Goal: Transaction & Acquisition: Purchase product/service

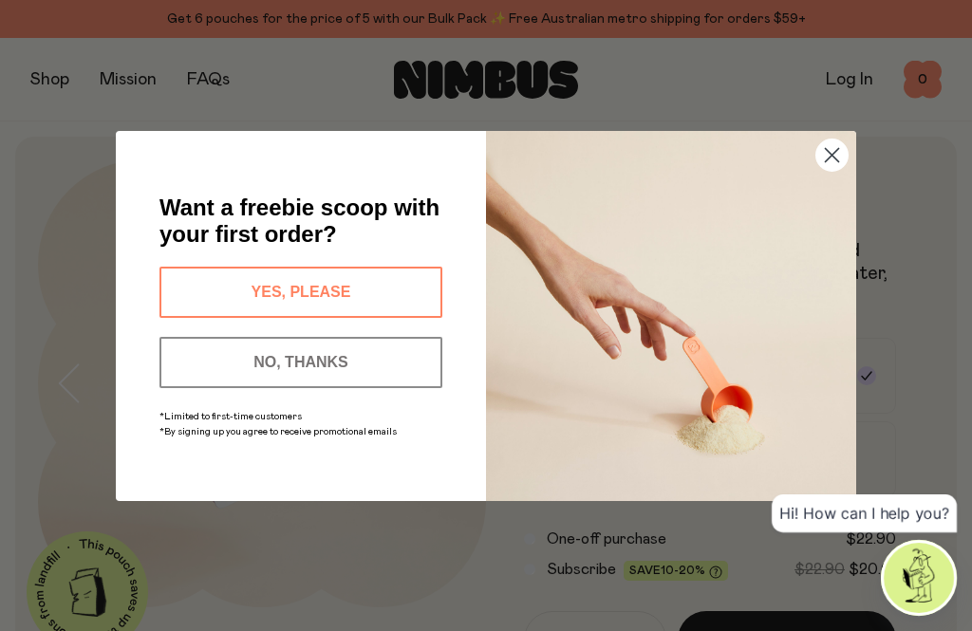
click at [821, 157] on circle "Close dialog" at bounding box center [832, 154] width 31 height 31
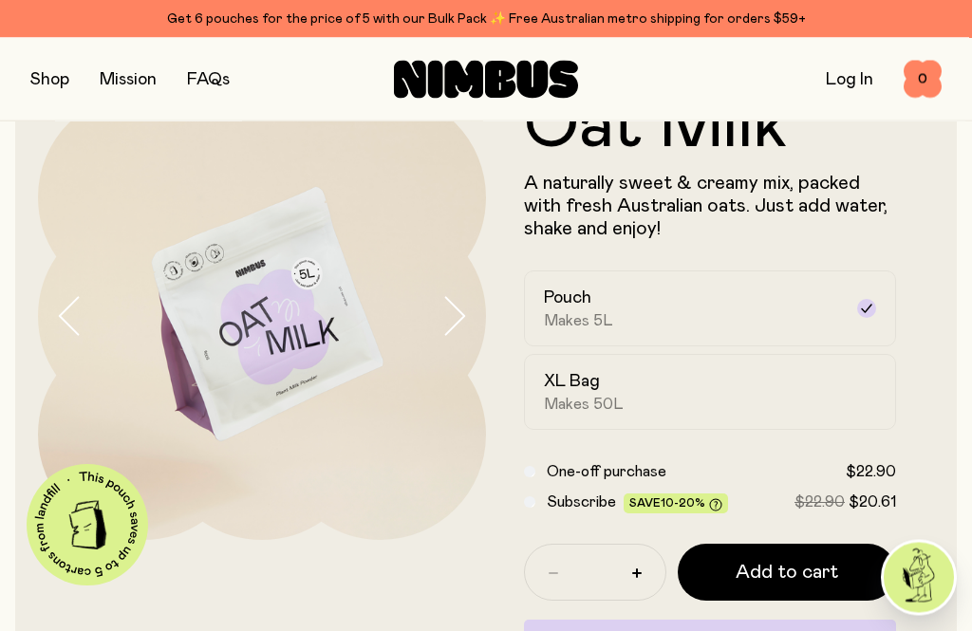
scroll to position [67, 0]
click at [586, 403] on span "Makes 50L" at bounding box center [584, 404] width 80 height 19
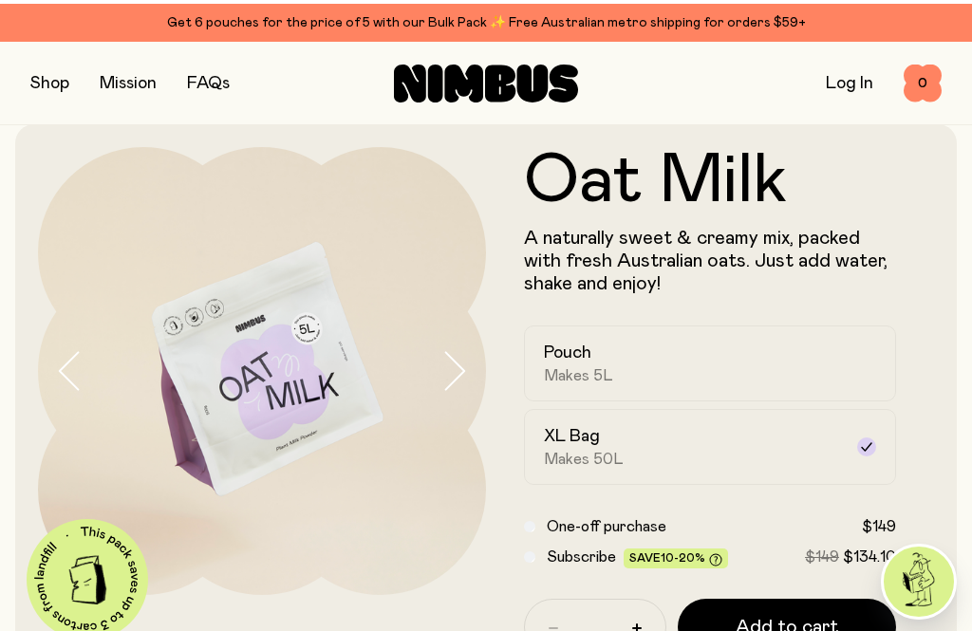
scroll to position [0, 0]
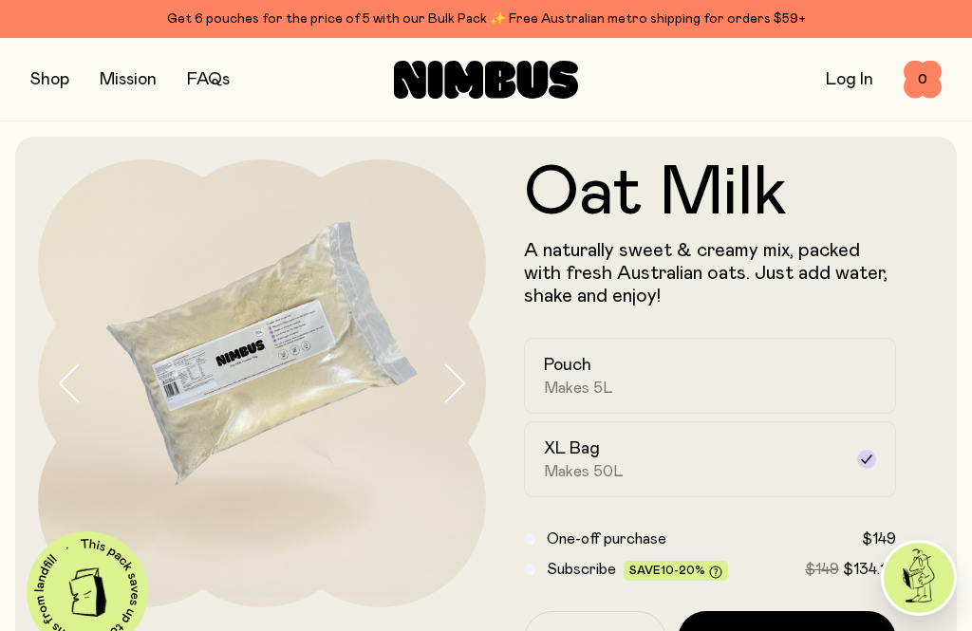
click at [52, 83] on button "button" at bounding box center [49, 79] width 39 height 27
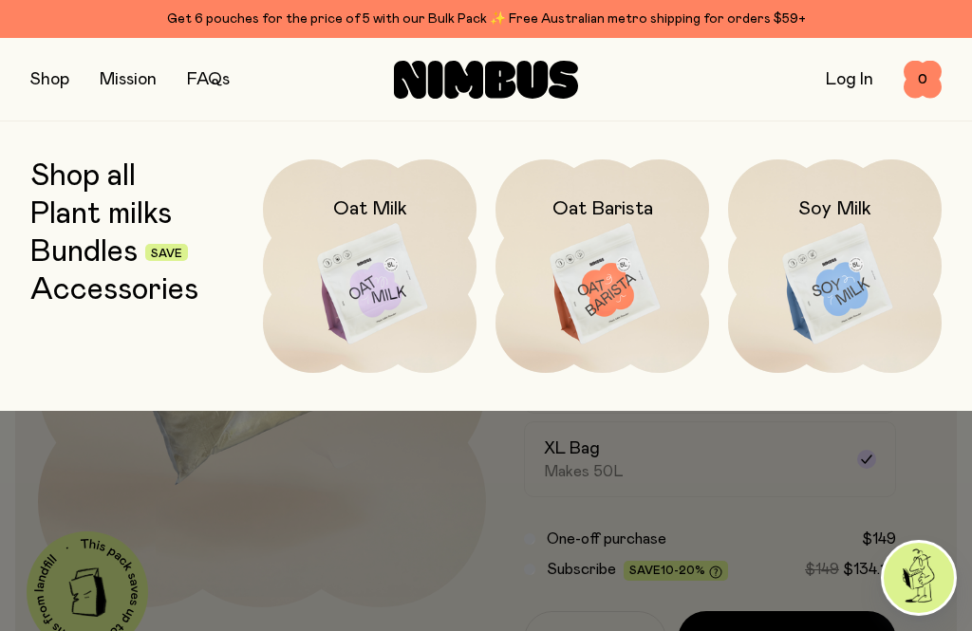
click at [396, 292] on img at bounding box center [370, 285] width 214 height 251
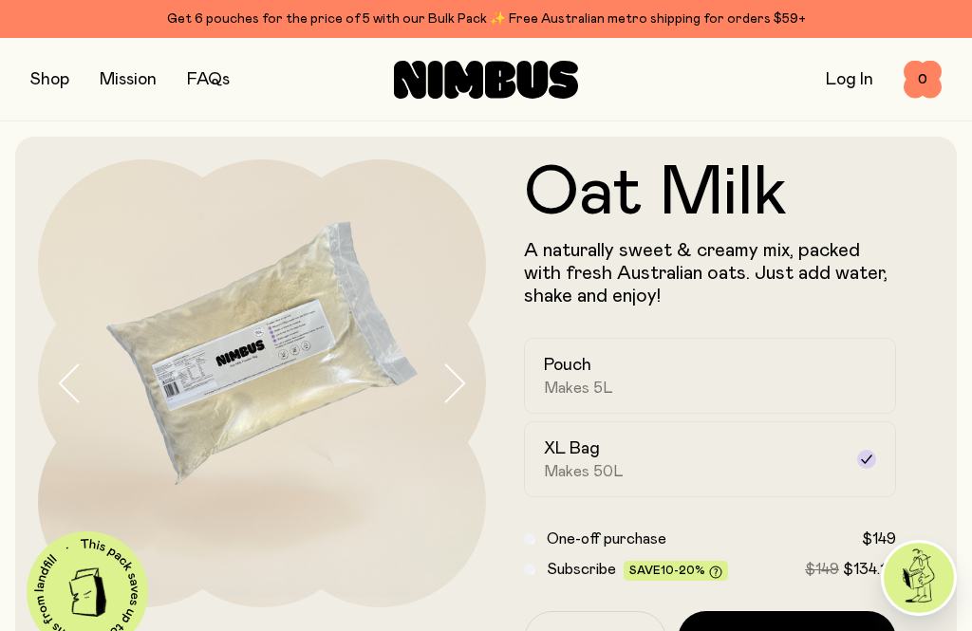
click at [585, 393] on span "Makes 5L" at bounding box center [578, 388] width 69 height 19
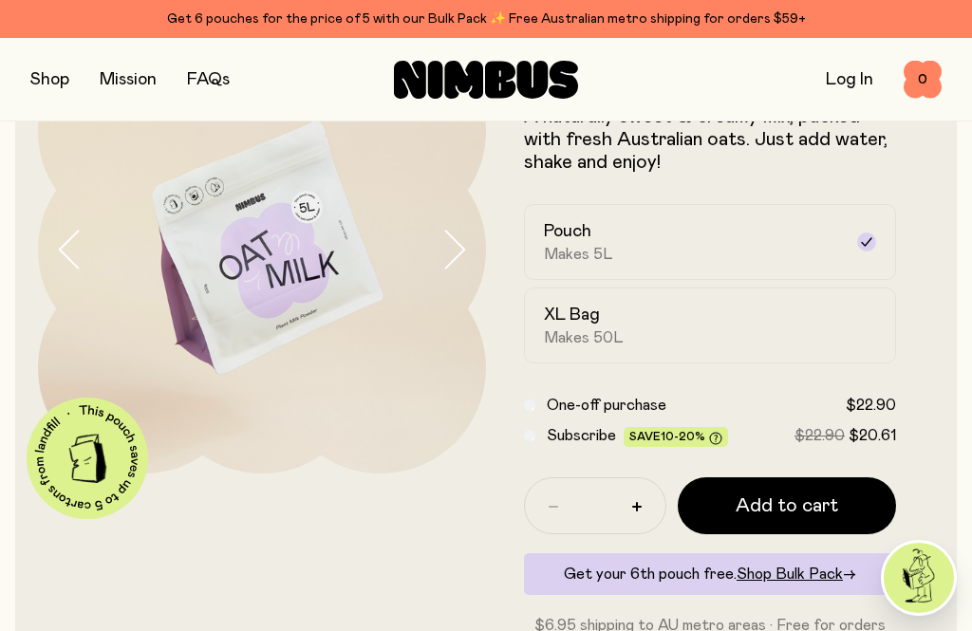
scroll to position [132, 0]
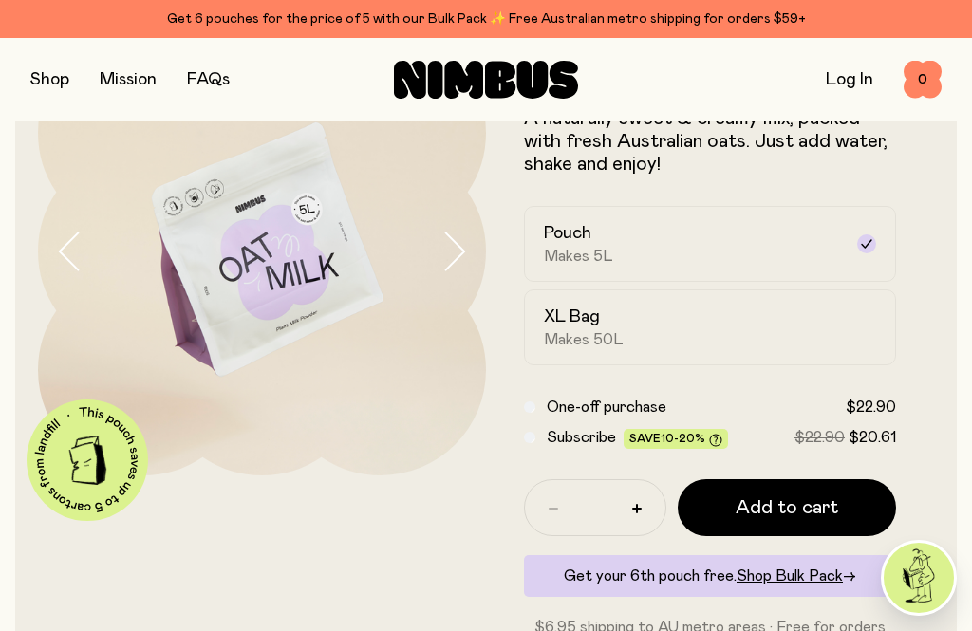
click at [41, 76] on button "button" at bounding box center [49, 79] width 39 height 27
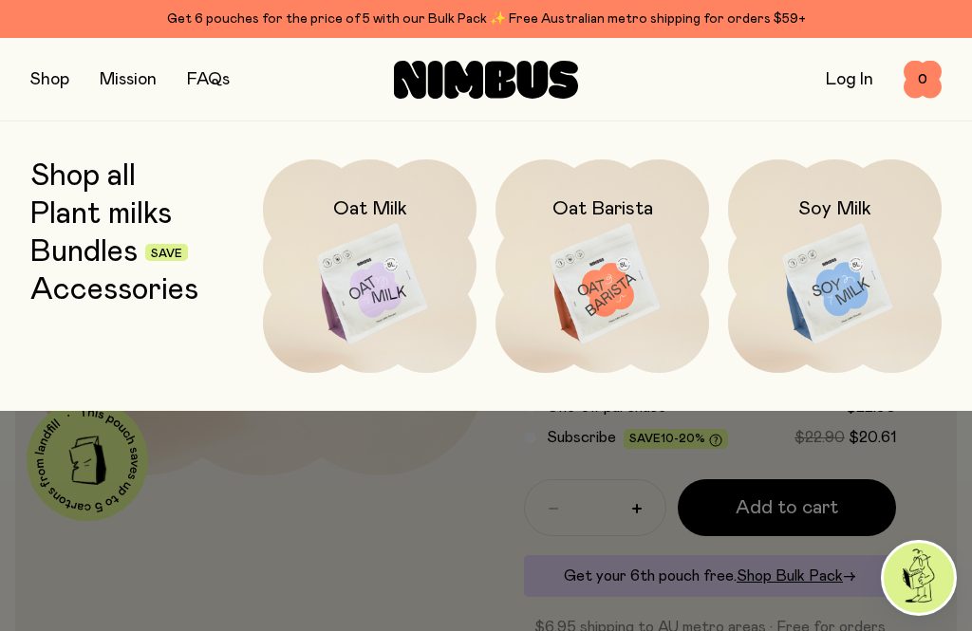
click at [93, 261] on link "Bundles" at bounding box center [83, 253] width 107 height 34
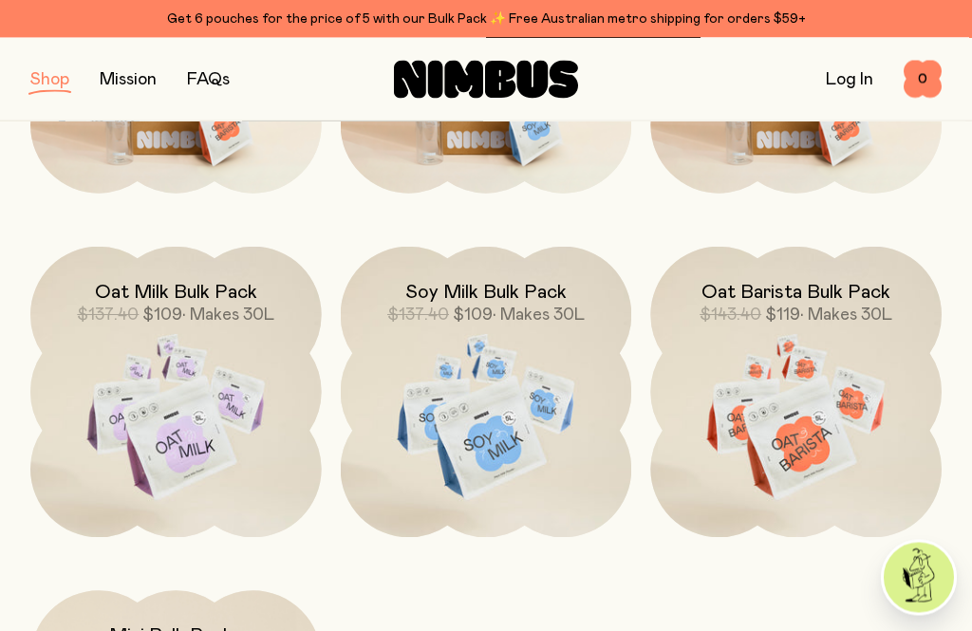
scroll to position [501, 0]
click at [151, 315] on span "$109" at bounding box center [162, 314] width 40 height 17
